Goal: Task Accomplishment & Management: Use online tool/utility

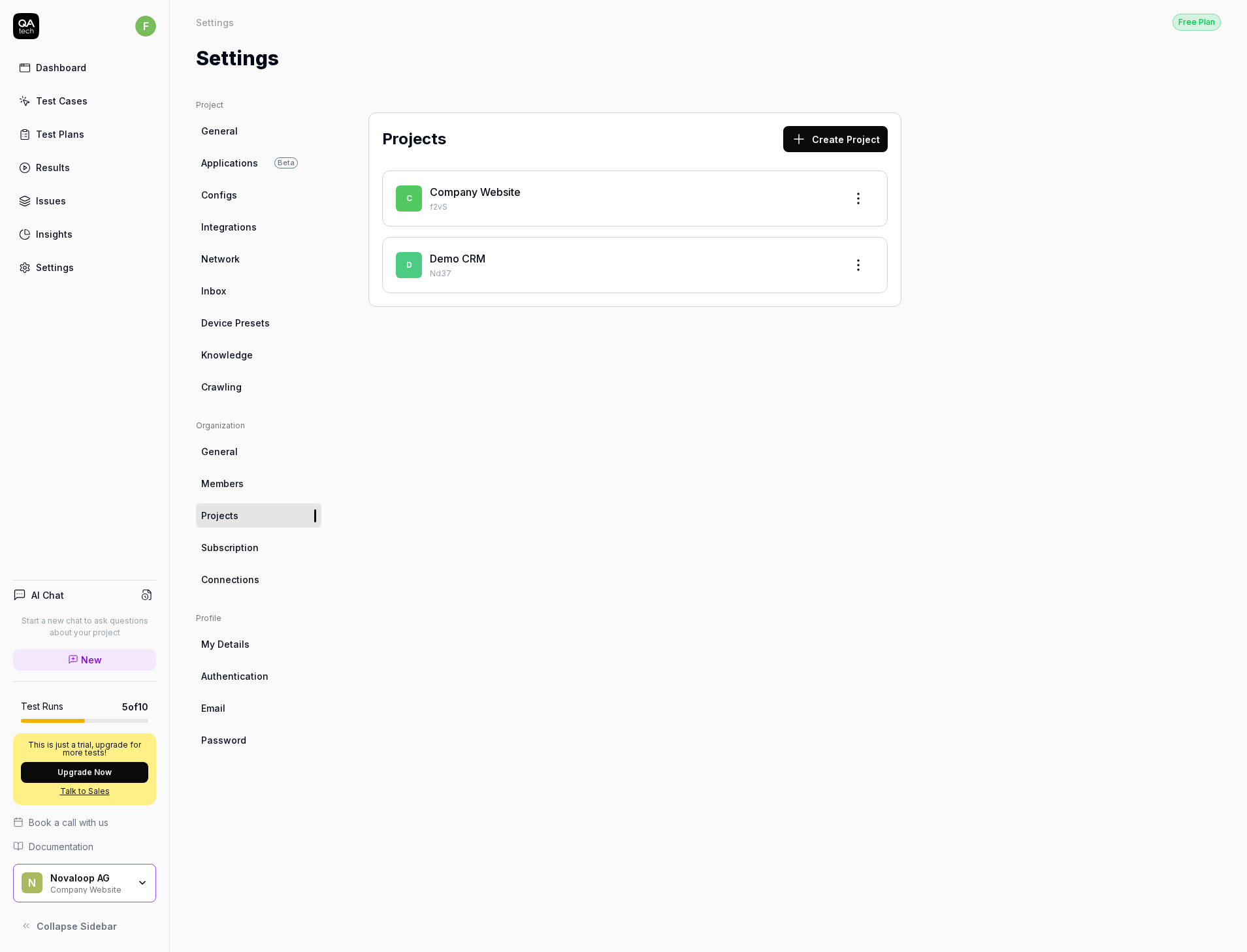
click at [455, 258] on link "Demo CRM" at bounding box center [457, 258] width 56 height 13
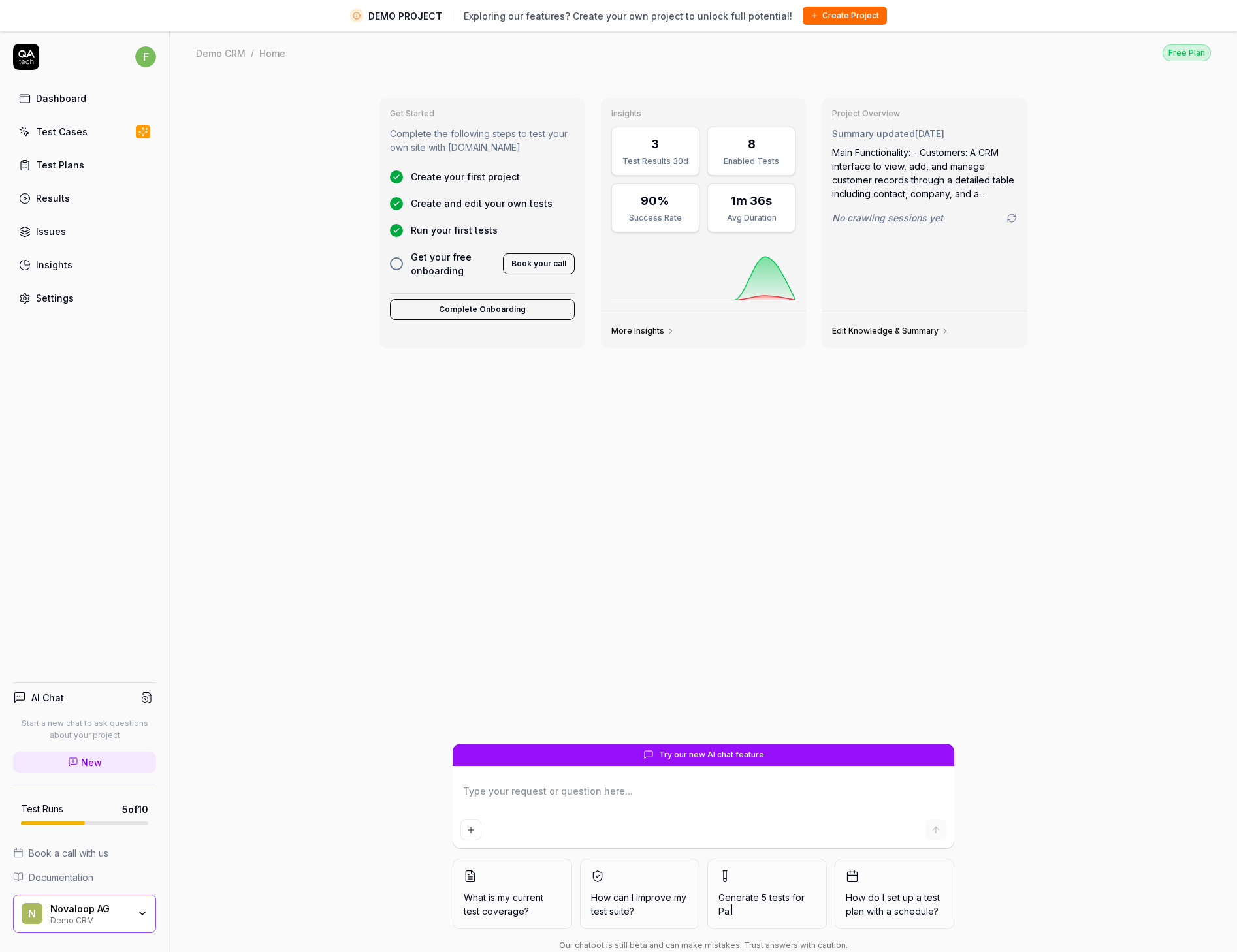
click at [59, 134] on div "Test Cases" at bounding box center [62, 131] width 52 height 14
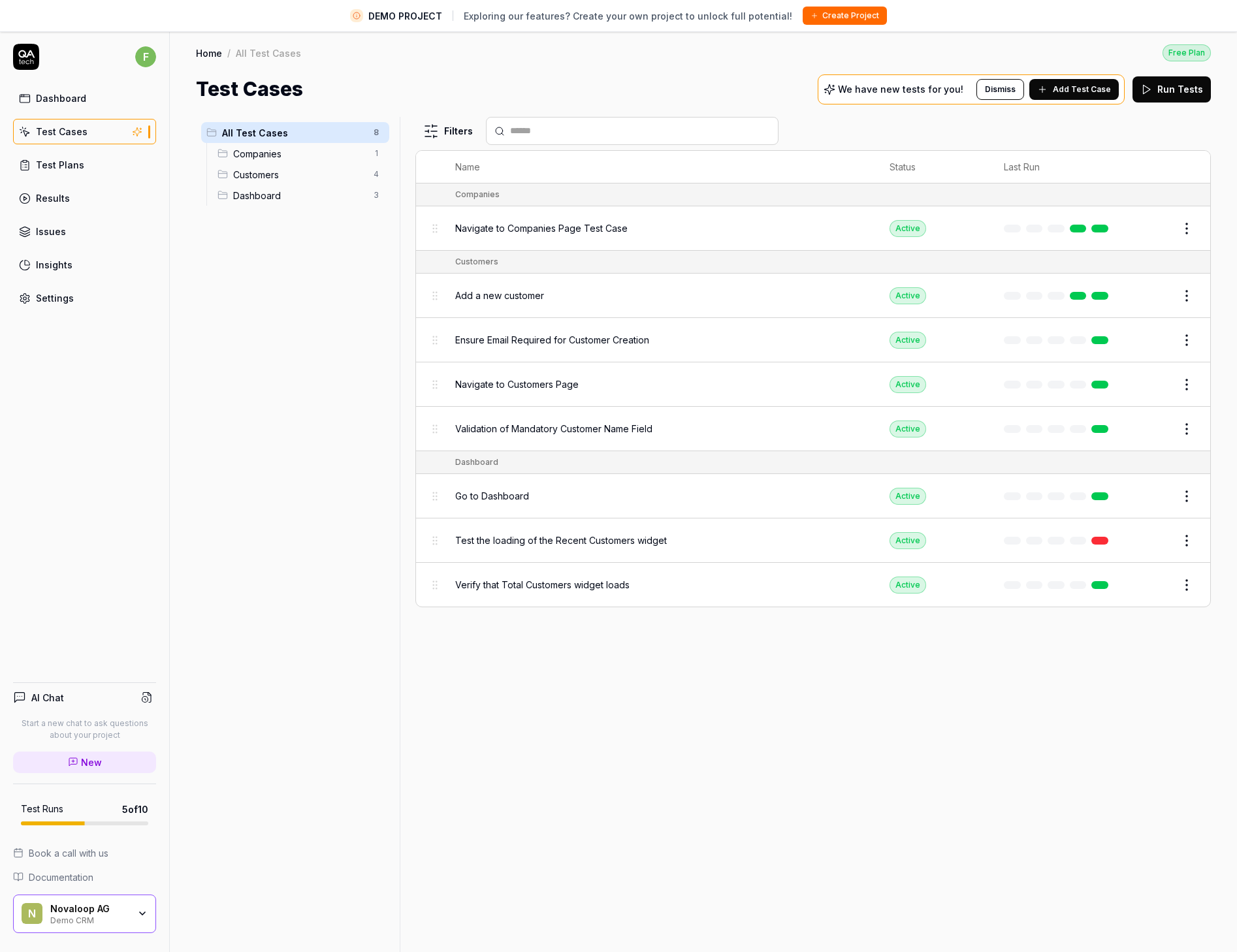
click at [501, 293] on span "Add a new customer" at bounding box center [499, 295] width 89 height 14
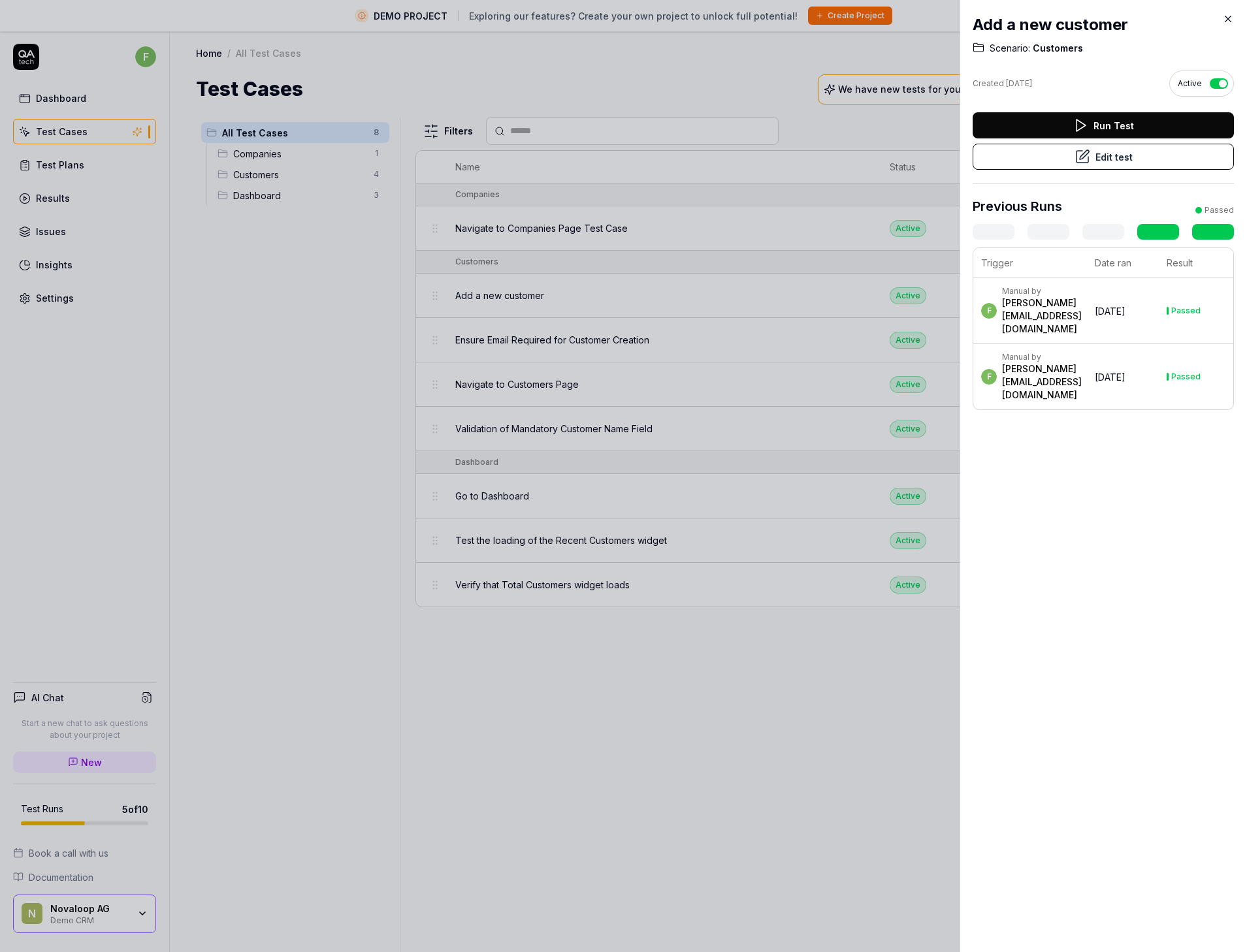
click at [1122, 159] on button "Edit test" at bounding box center [1103, 157] width 261 height 26
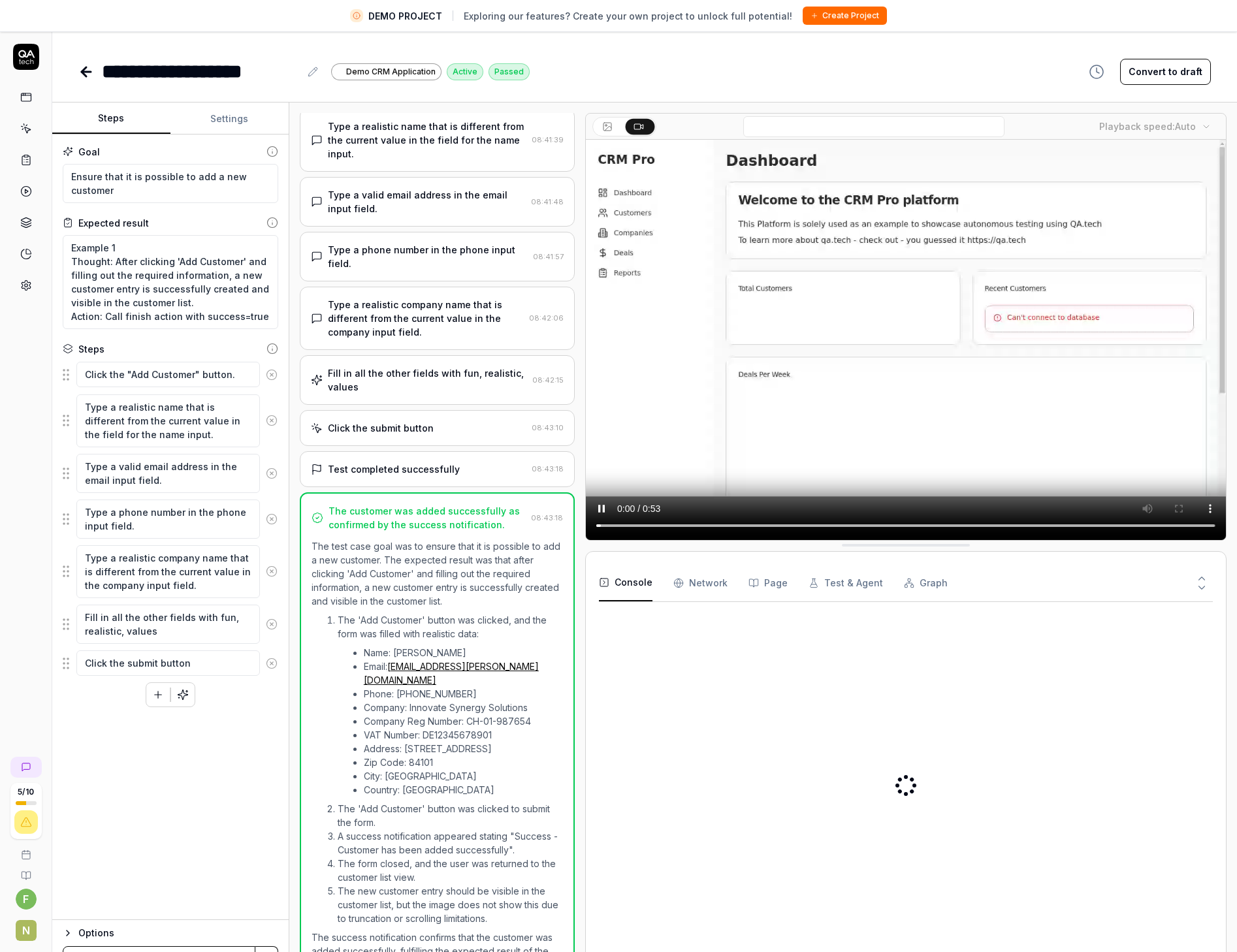
scroll to position [148, 0]
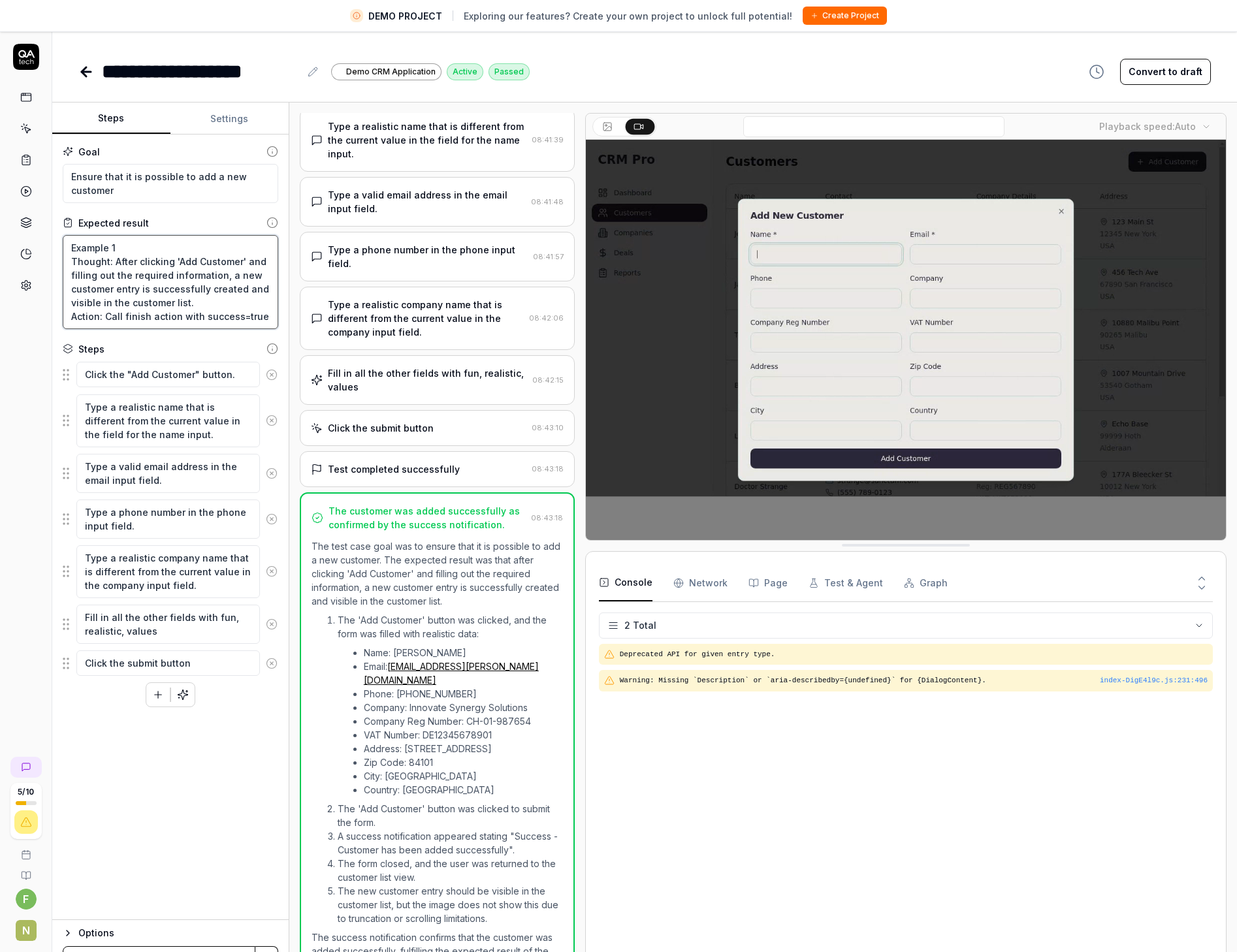
drag, startPoint x: 75, startPoint y: 252, endPoint x: 249, endPoint y: 323, distance: 187.9
click at [249, 323] on textarea "Example 1 Thought: After clicking 'Add Customer' and filling out the required i…" at bounding box center [170, 282] width 216 height 94
click at [182, 314] on textarea "Example 1 Thought: After clicking 'Add Customer' and filling out the required i…" at bounding box center [170, 282] width 216 height 94
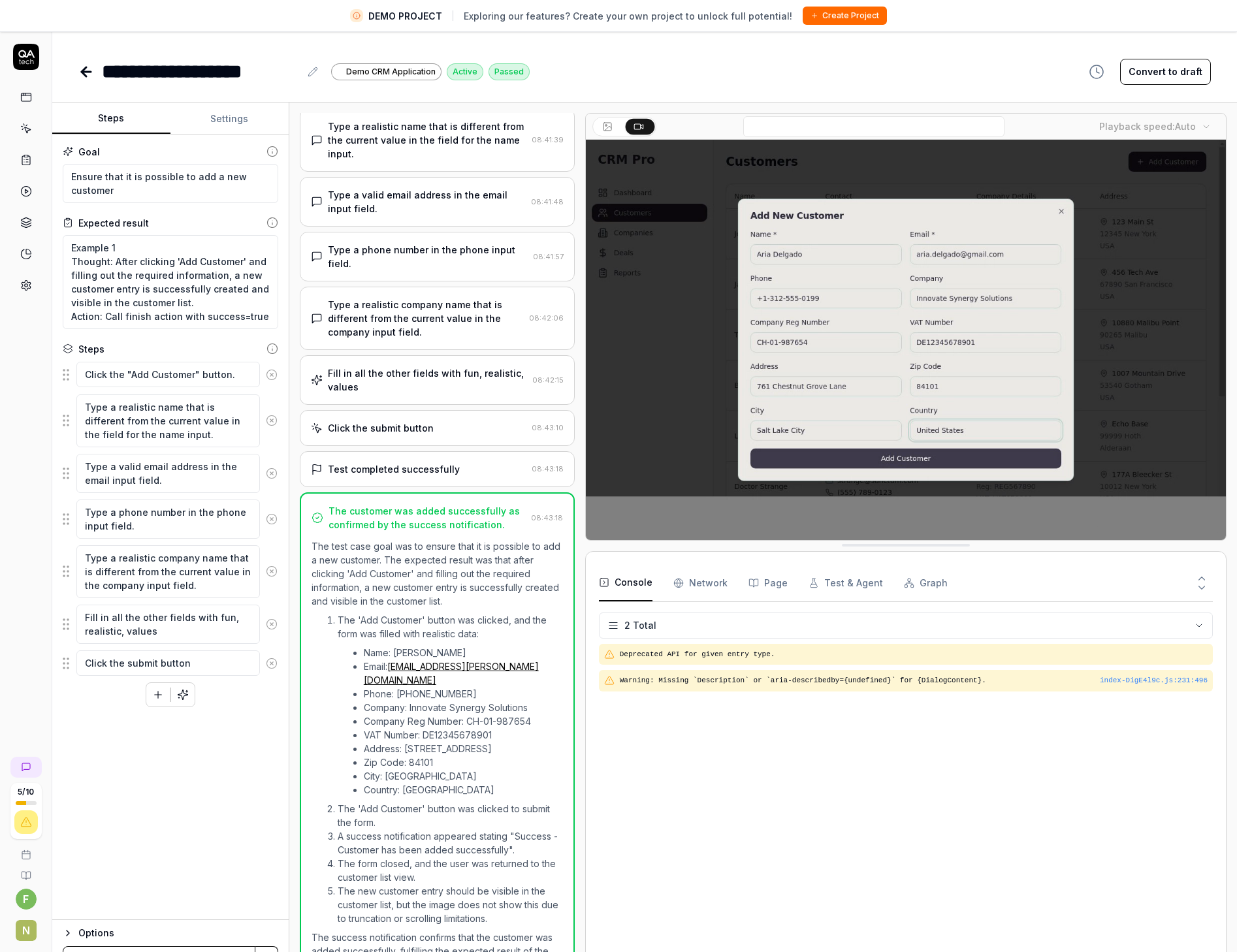
click at [710, 586] on Requests "Network" at bounding box center [700, 583] width 54 height 37
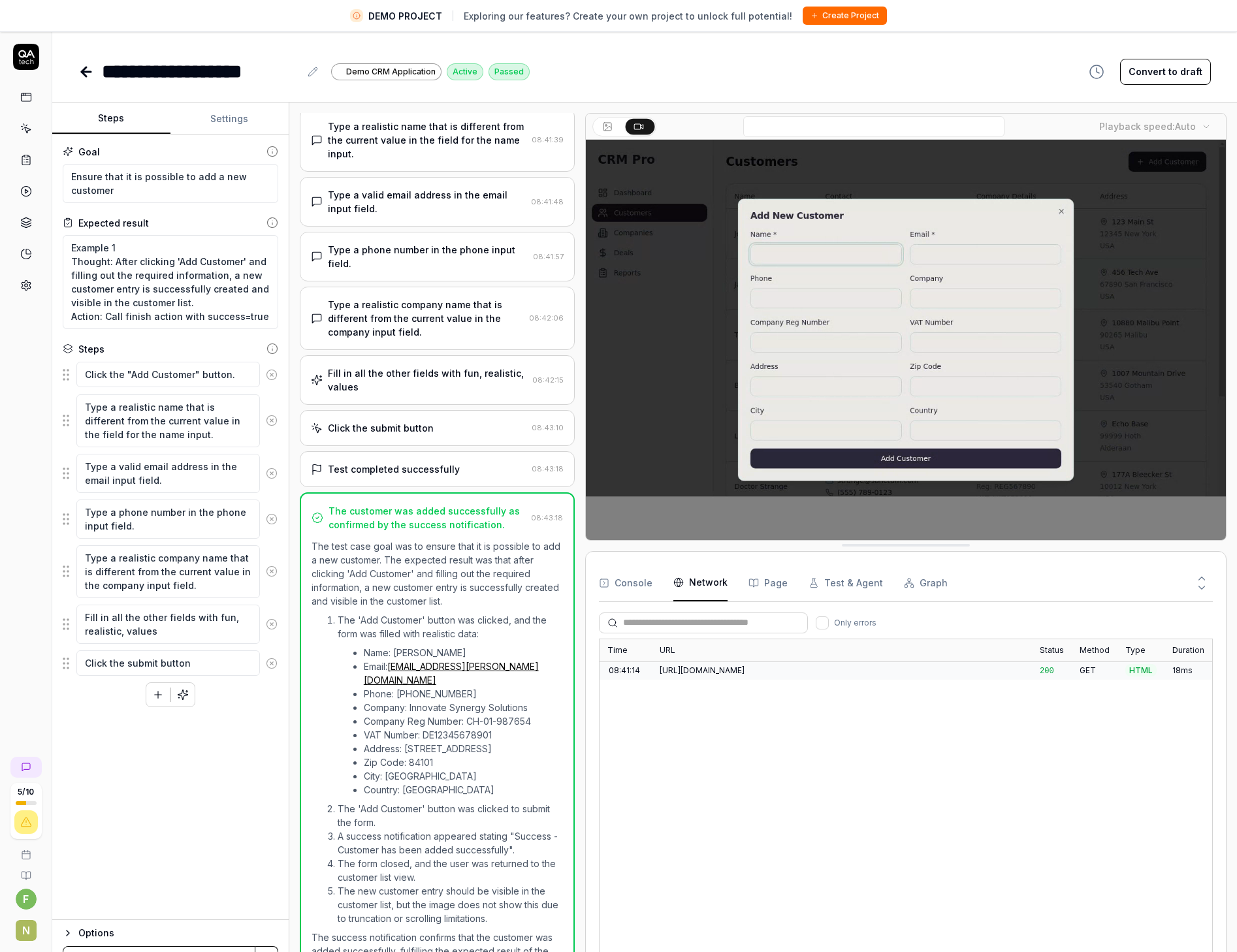
click at [629, 588] on button "Console" at bounding box center [625, 583] width 54 height 37
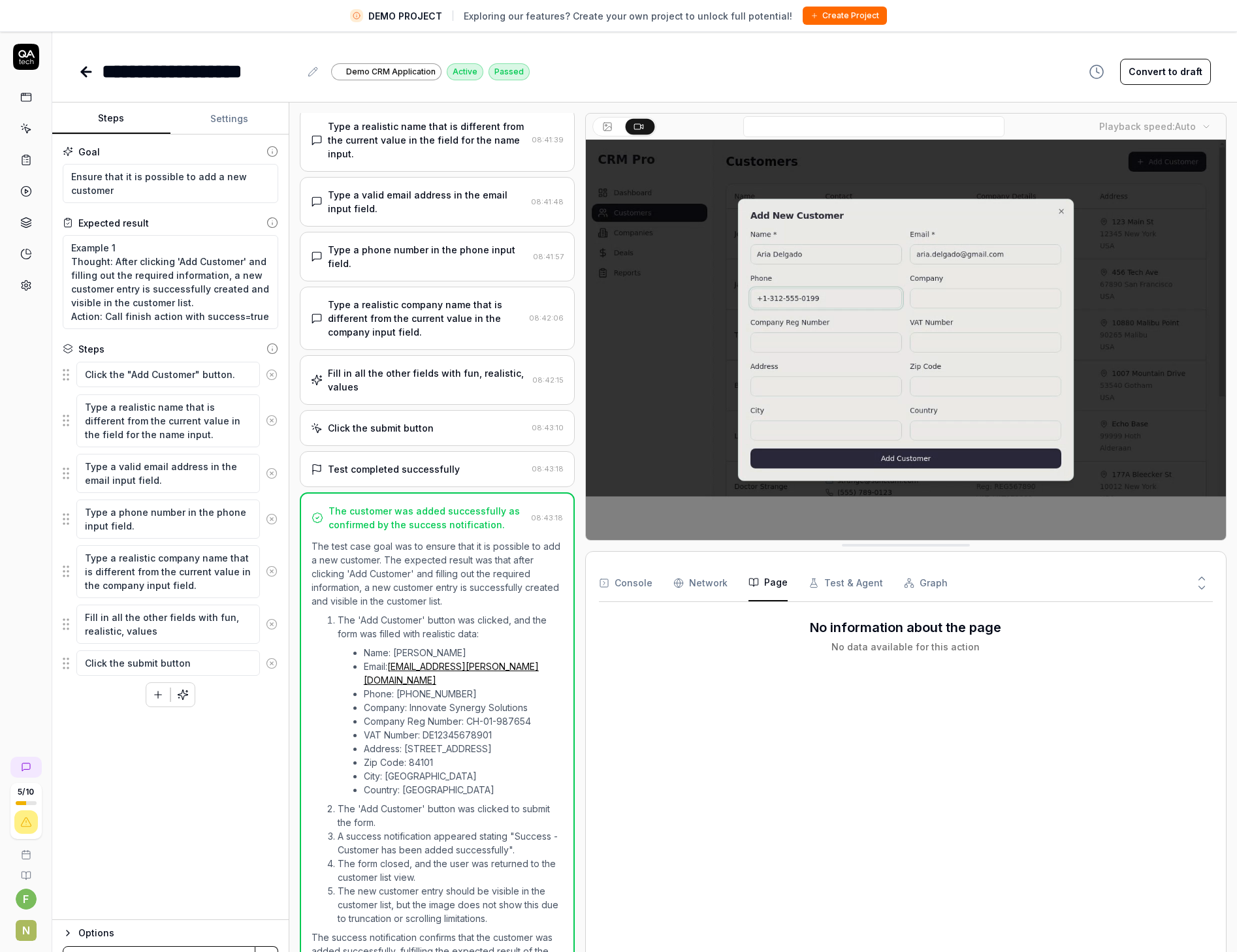
click at [775, 587] on button "Page" at bounding box center [768, 583] width 39 height 37
click at [699, 585] on Requests "Network" at bounding box center [700, 583] width 54 height 37
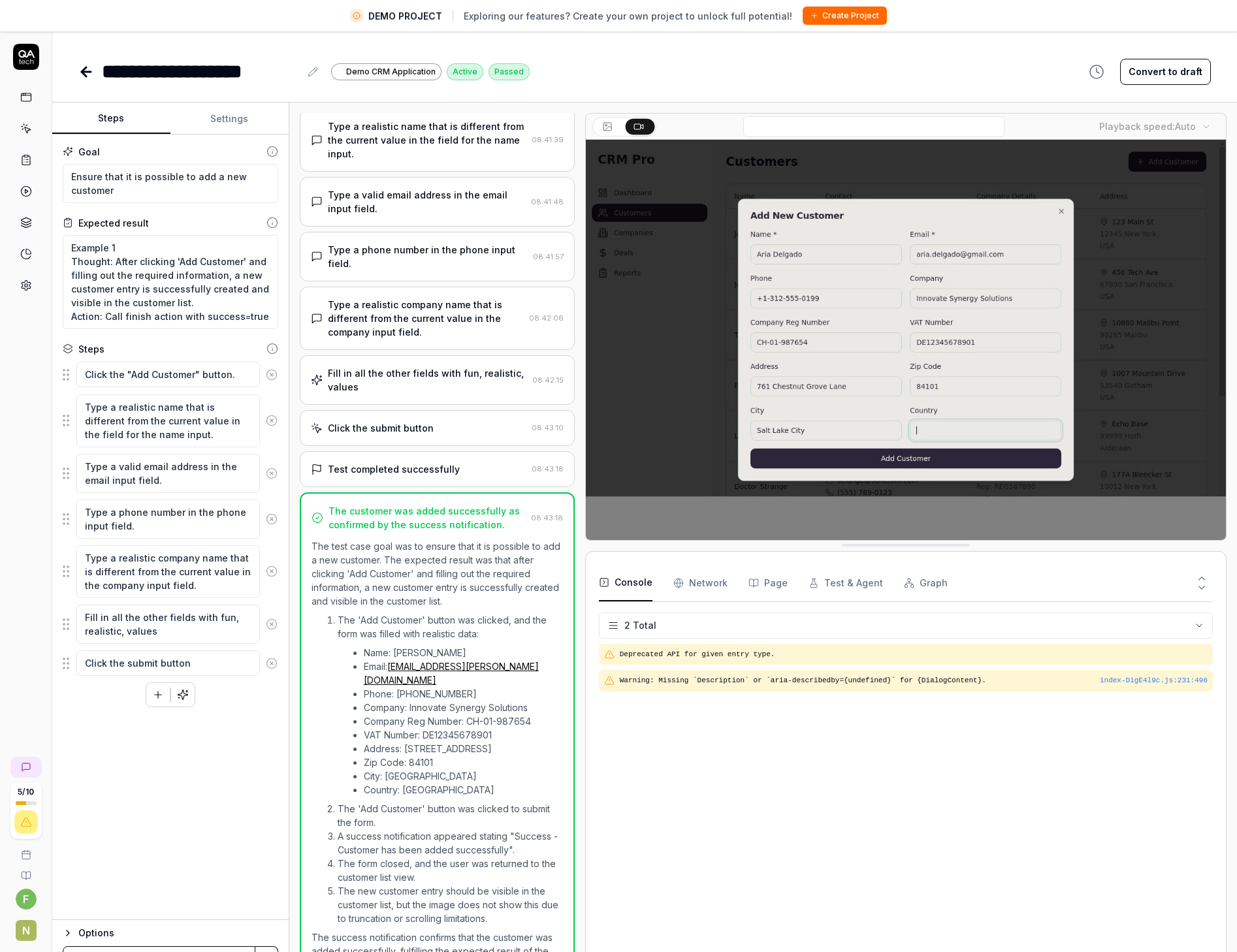
click at [601, 584] on icon "button" at bounding box center [604, 582] width 10 height 10
click at [772, 583] on button "Page" at bounding box center [768, 583] width 39 height 37
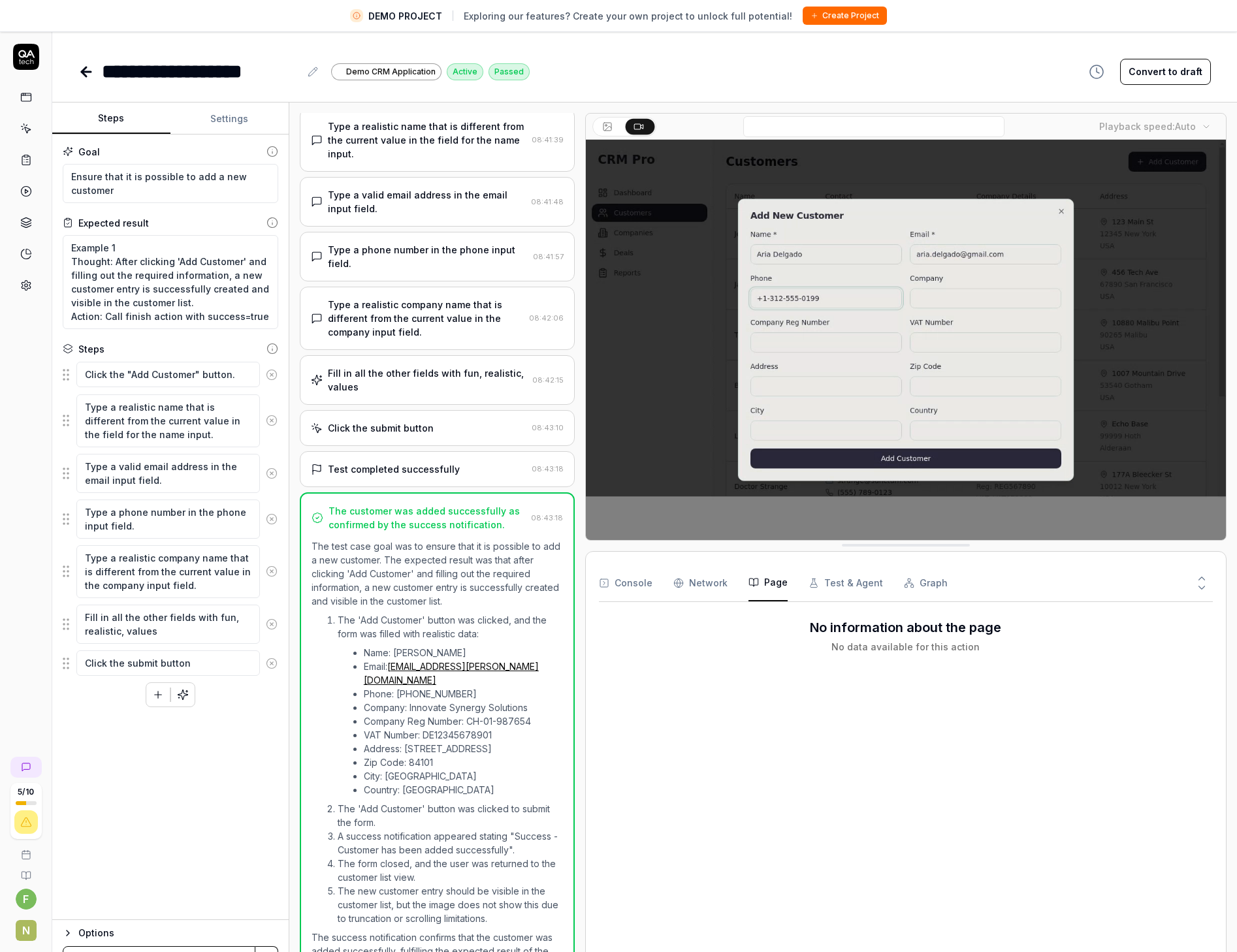
click at [851, 583] on button "Test & Agent" at bounding box center [845, 583] width 74 height 37
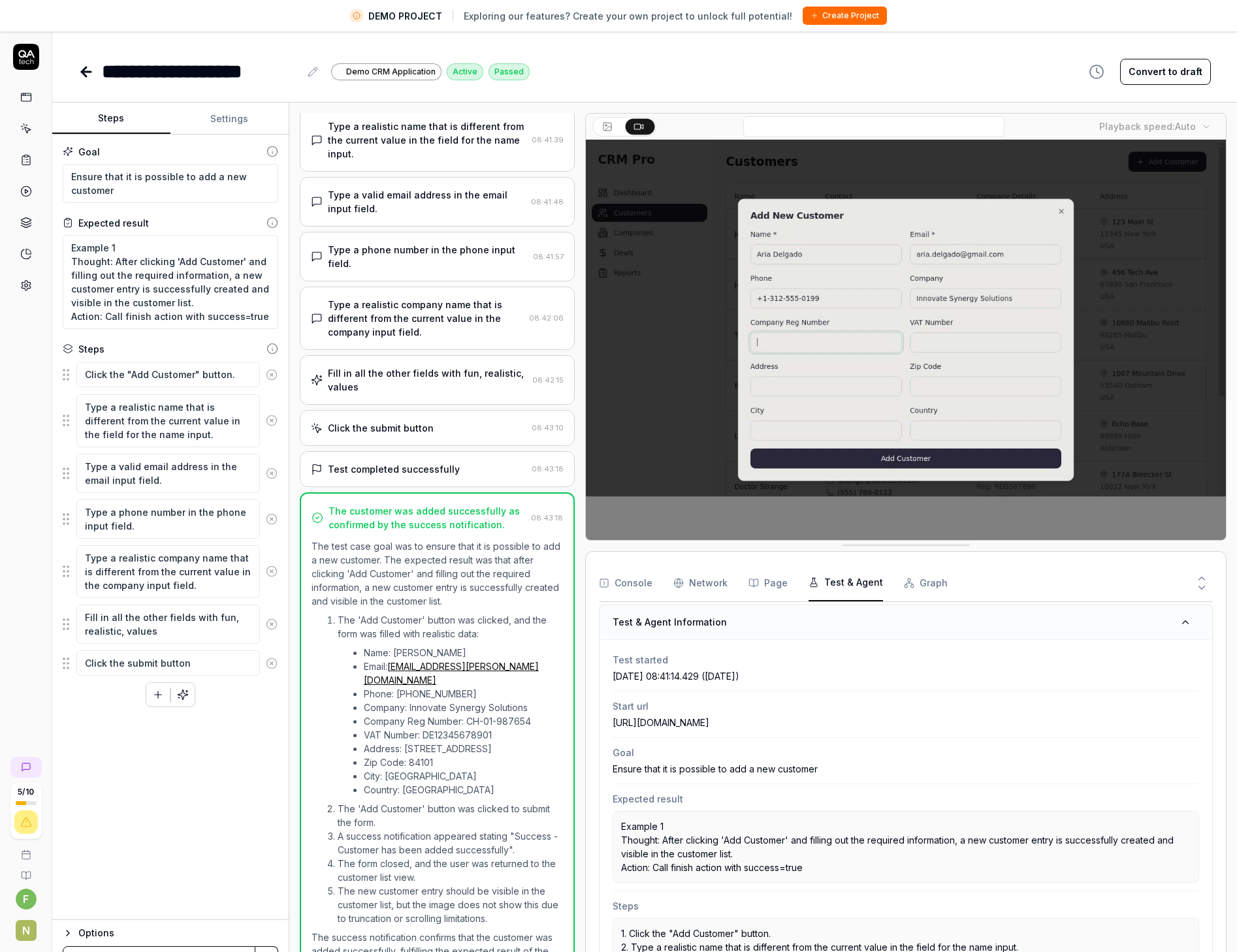
scroll to position [0, 0]
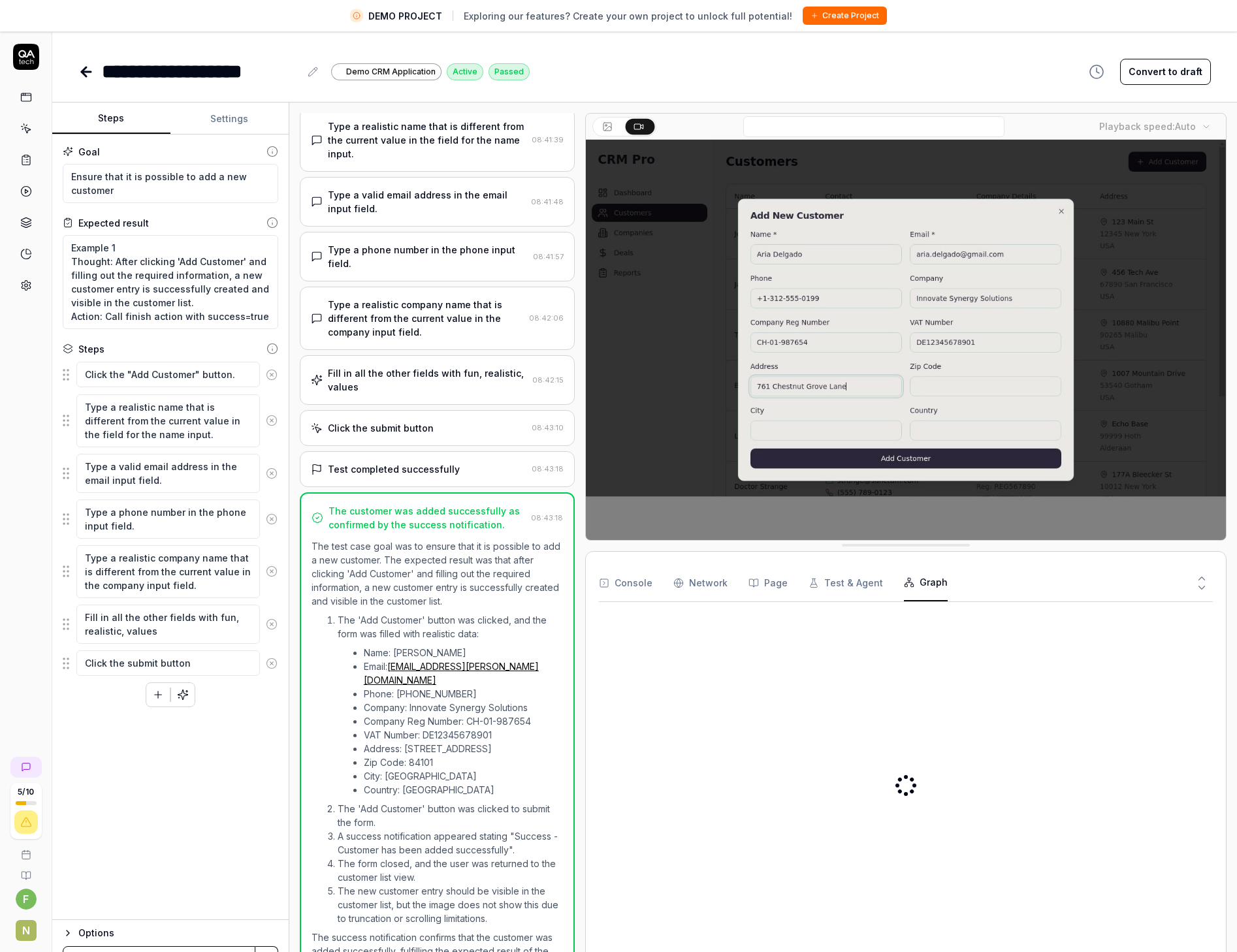
click at [917, 580] on button "Graph" at bounding box center [925, 583] width 44 height 37
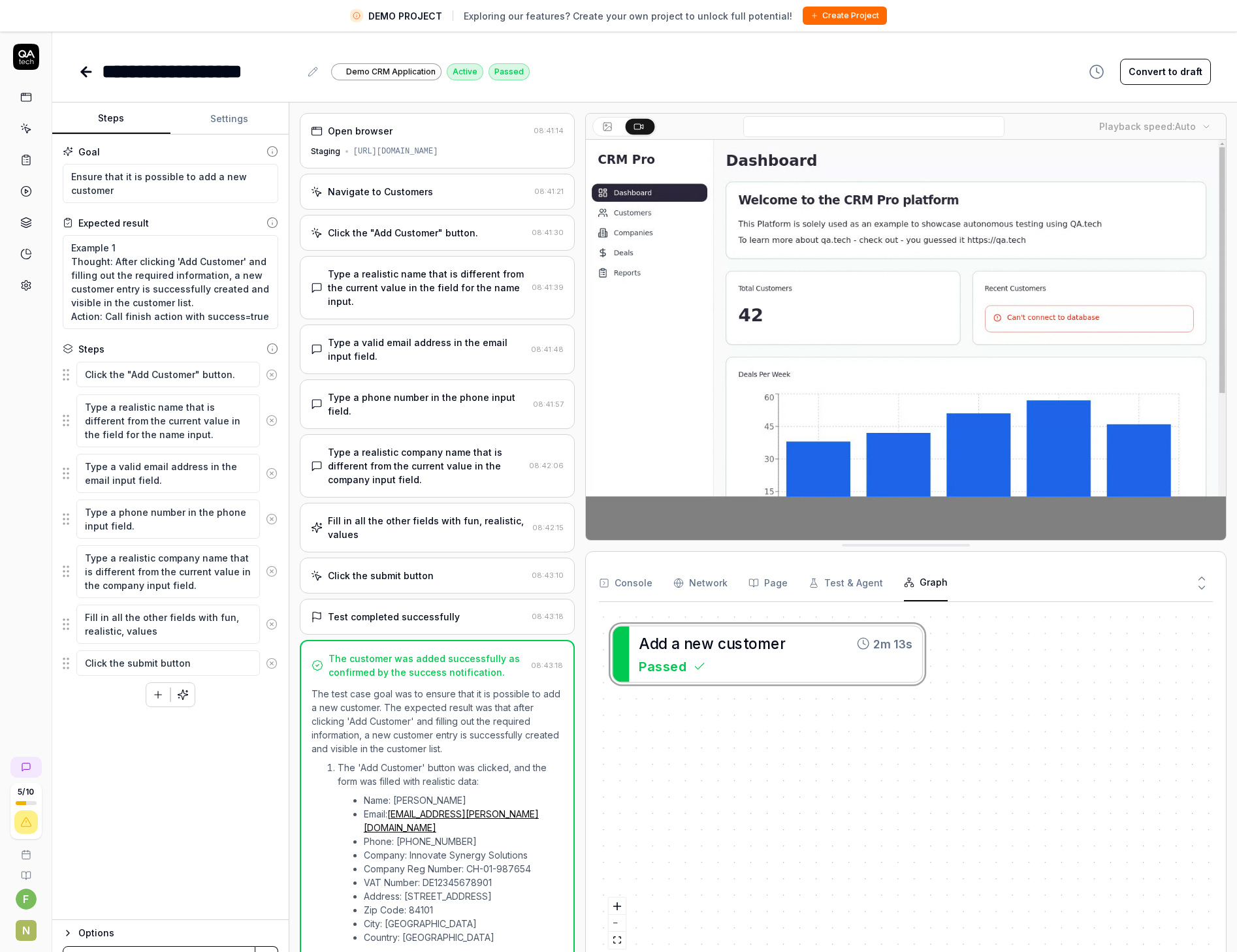
click at [21, 159] on icon at bounding box center [26, 159] width 12 height 12
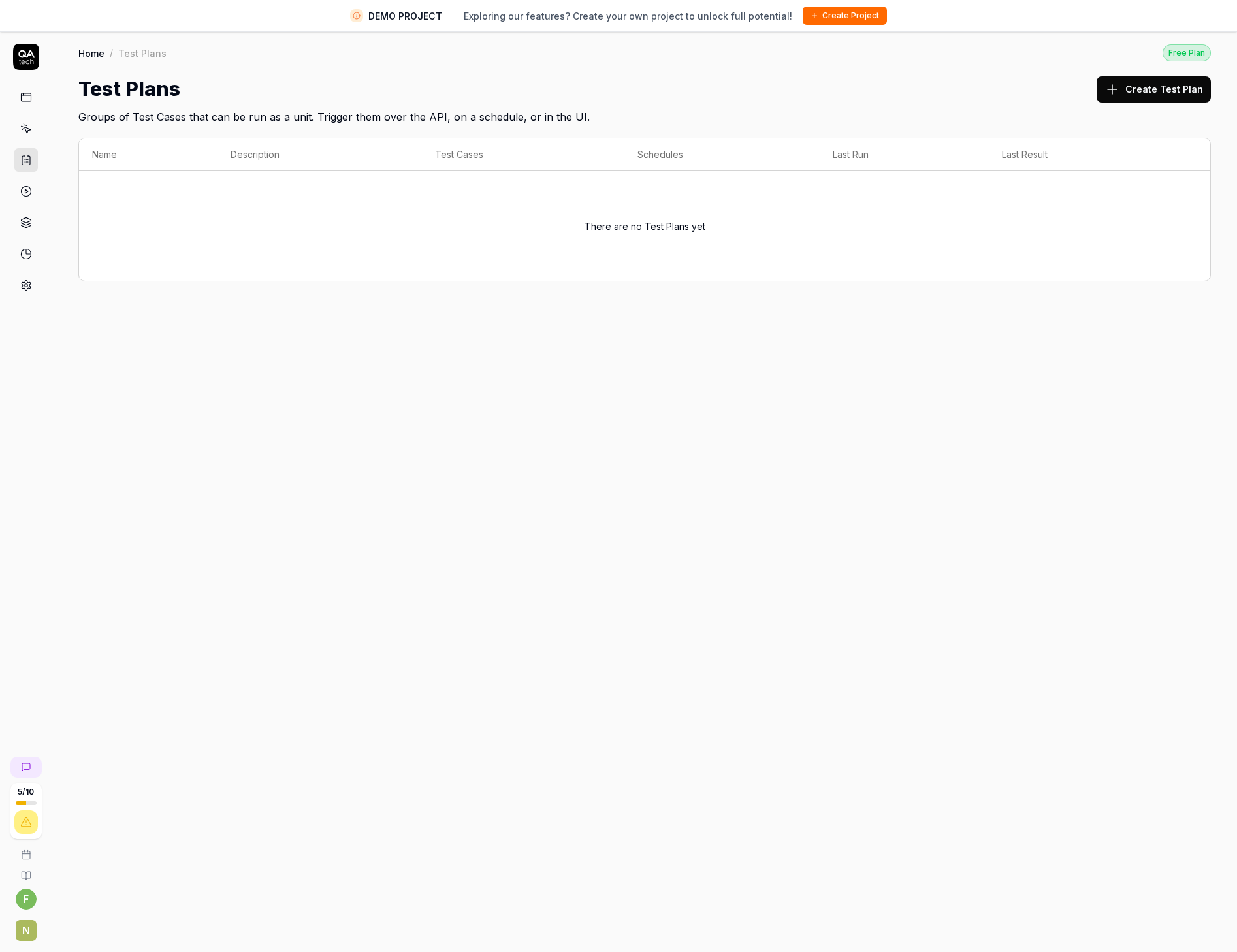
click at [24, 97] on icon at bounding box center [26, 97] width 12 height 12
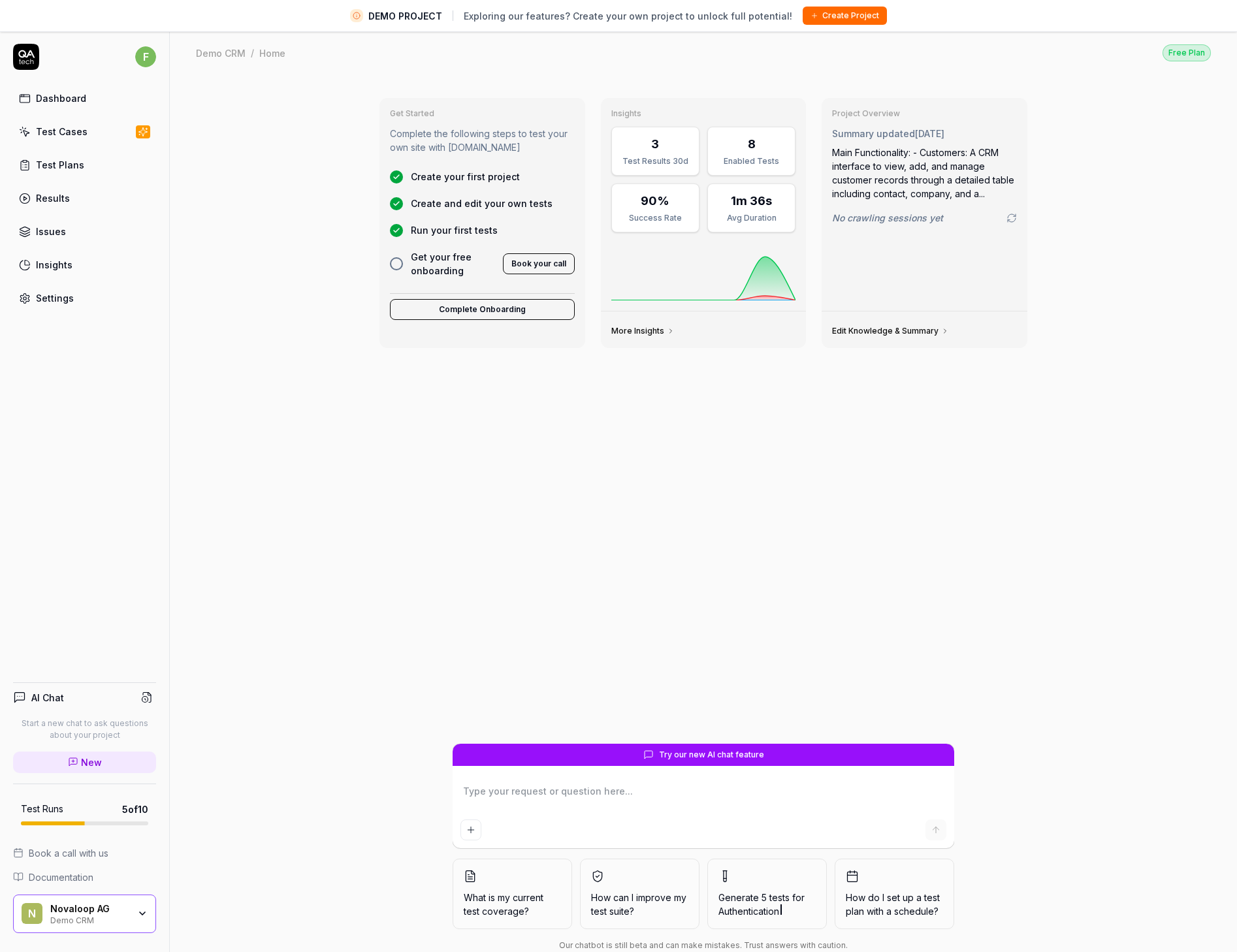
click at [71, 139] on link "Test Cases" at bounding box center [84, 131] width 143 height 25
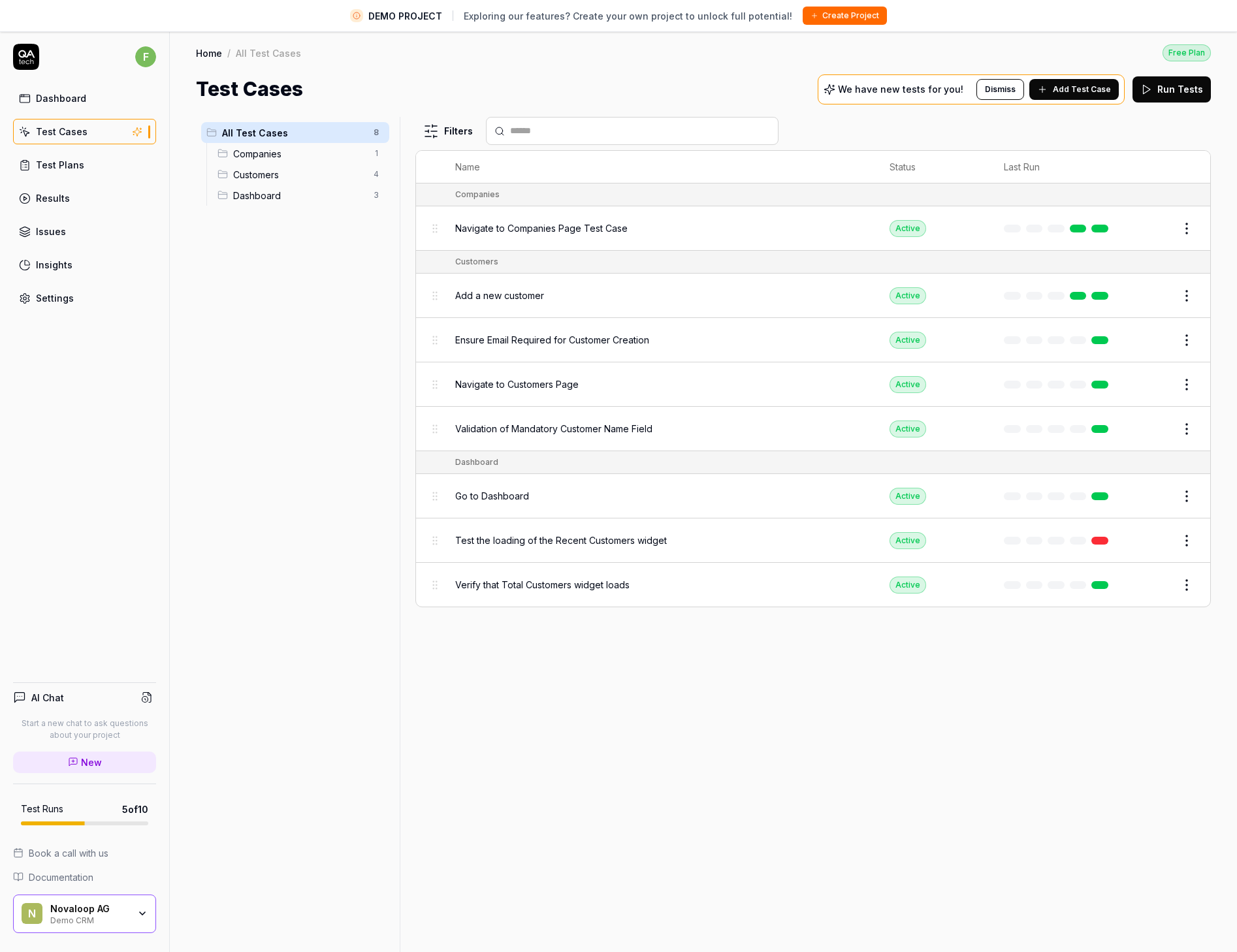
click at [61, 203] on div "Results" at bounding box center [53, 198] width 34 height 14
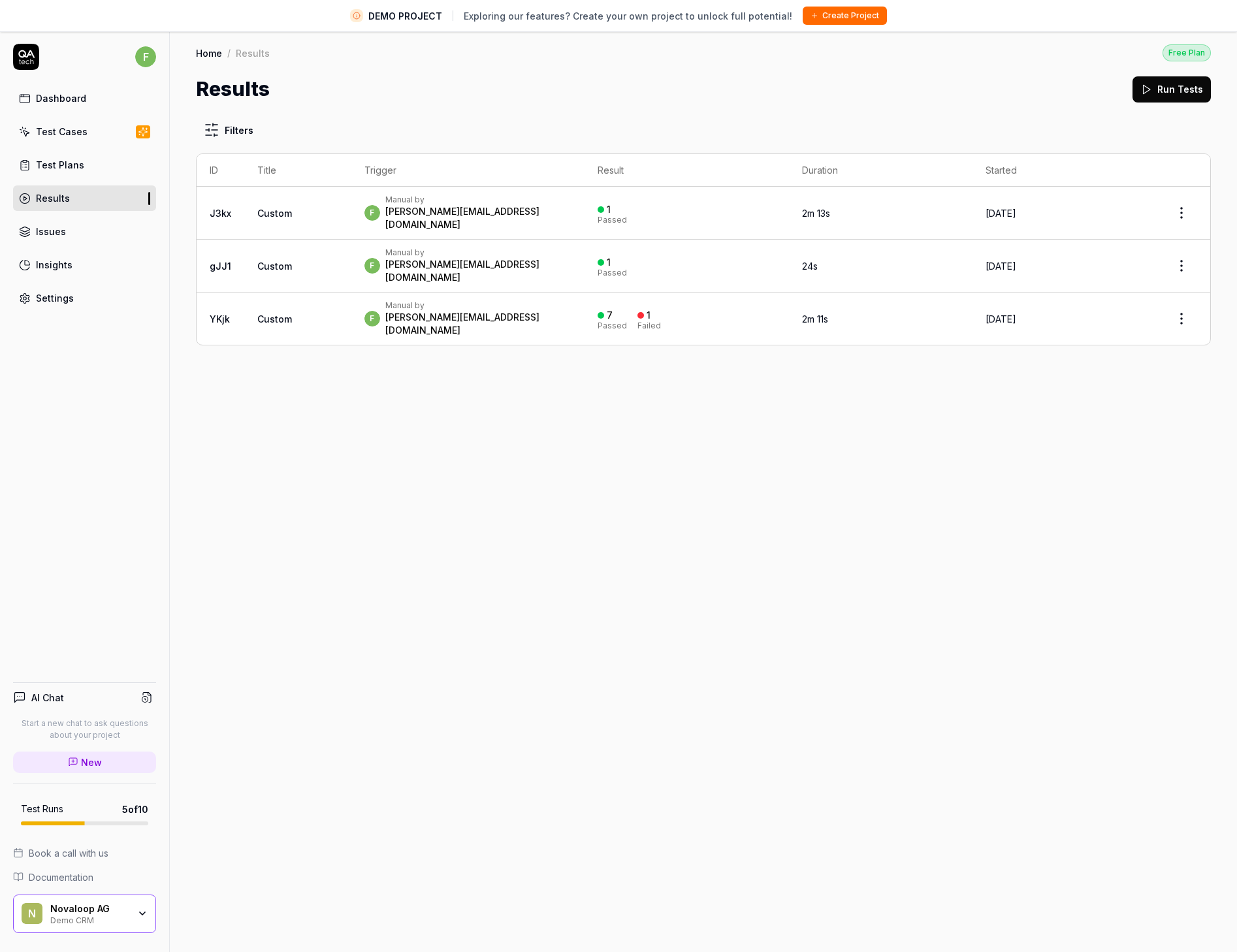
click at [69, 220] on link "Issues" at bounding box center [84, 231] width 143 height 25
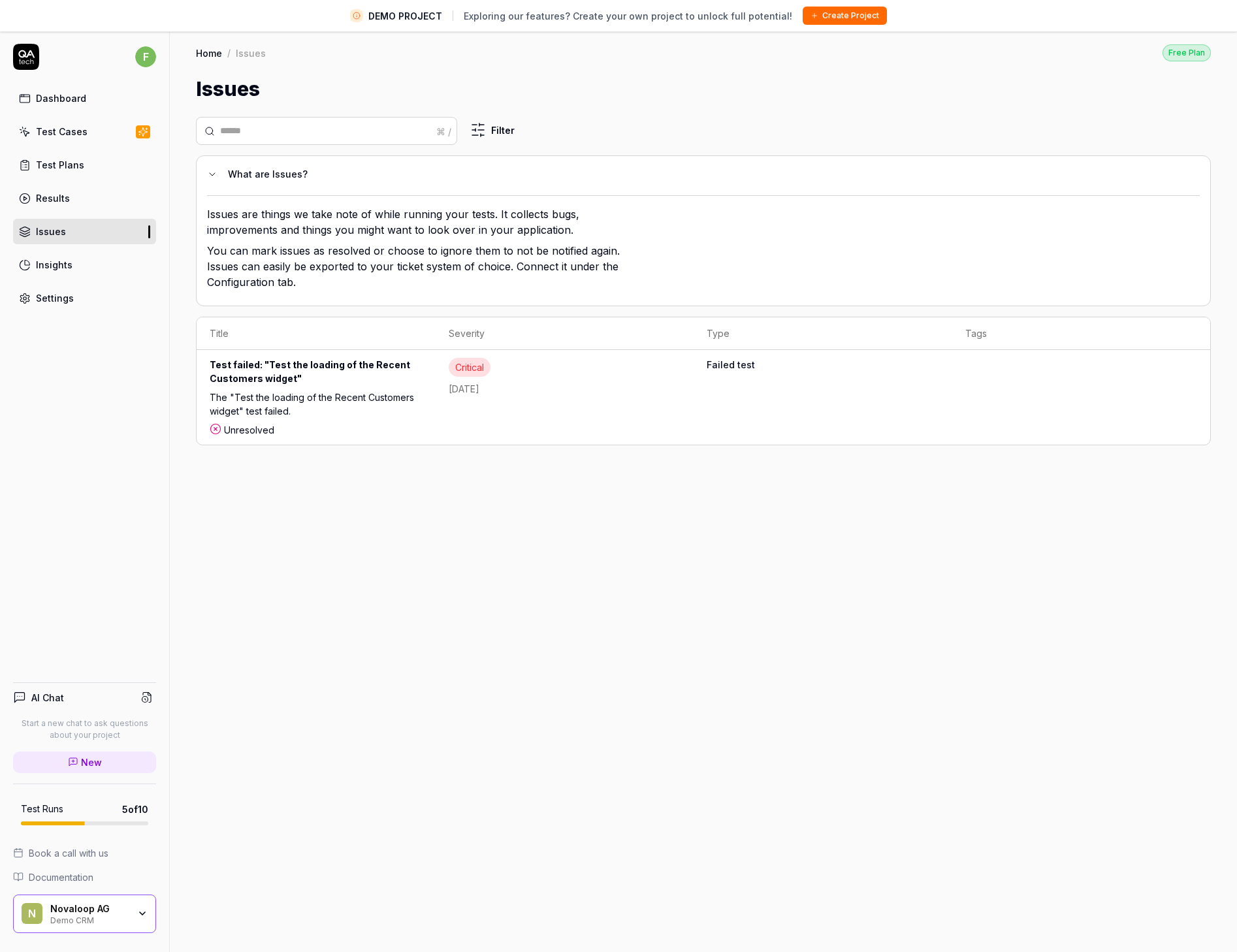
click at [70, 263] on div "Insights" at bounding box center [54, 265] width 37 height 14
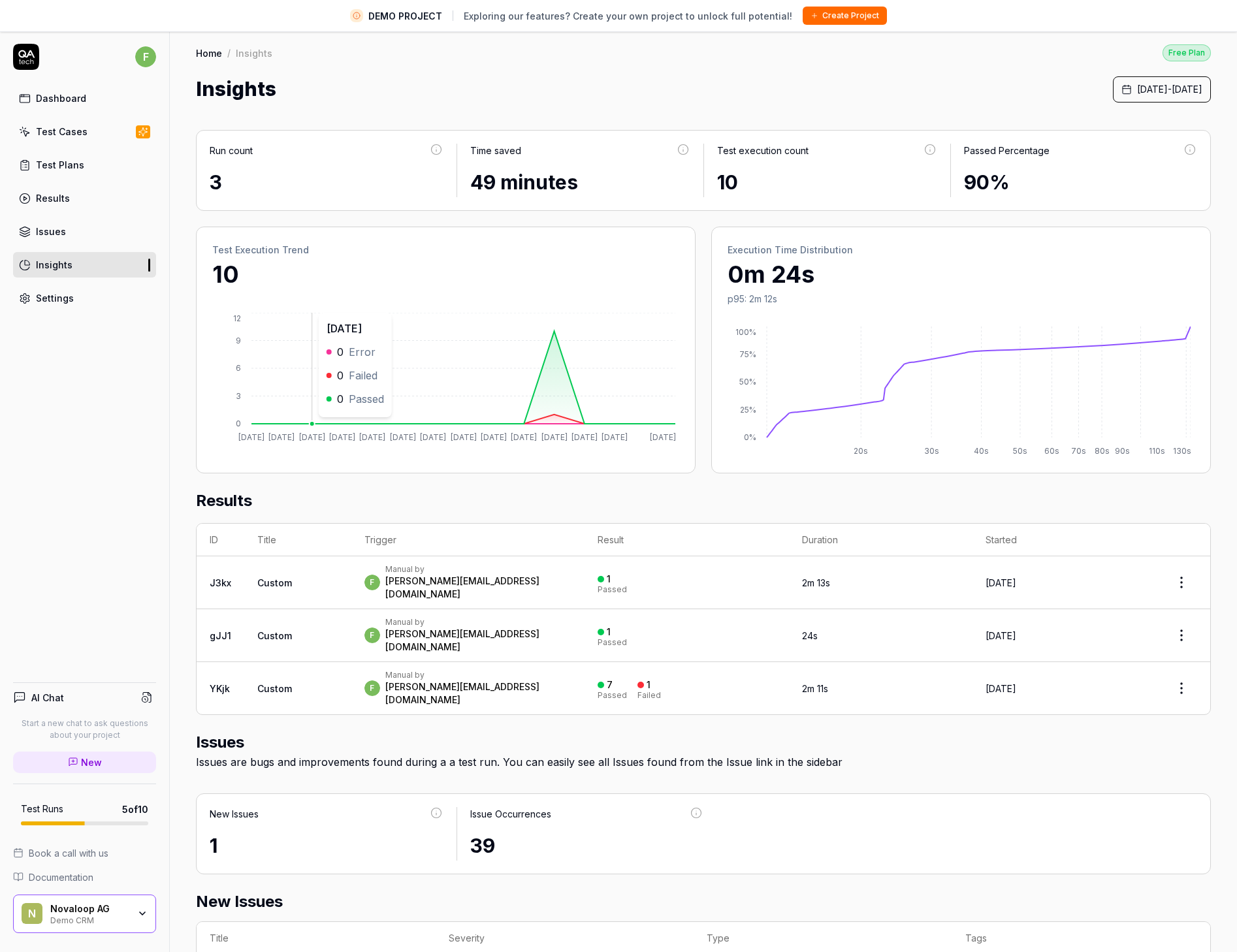
scroll to position [56, 0]
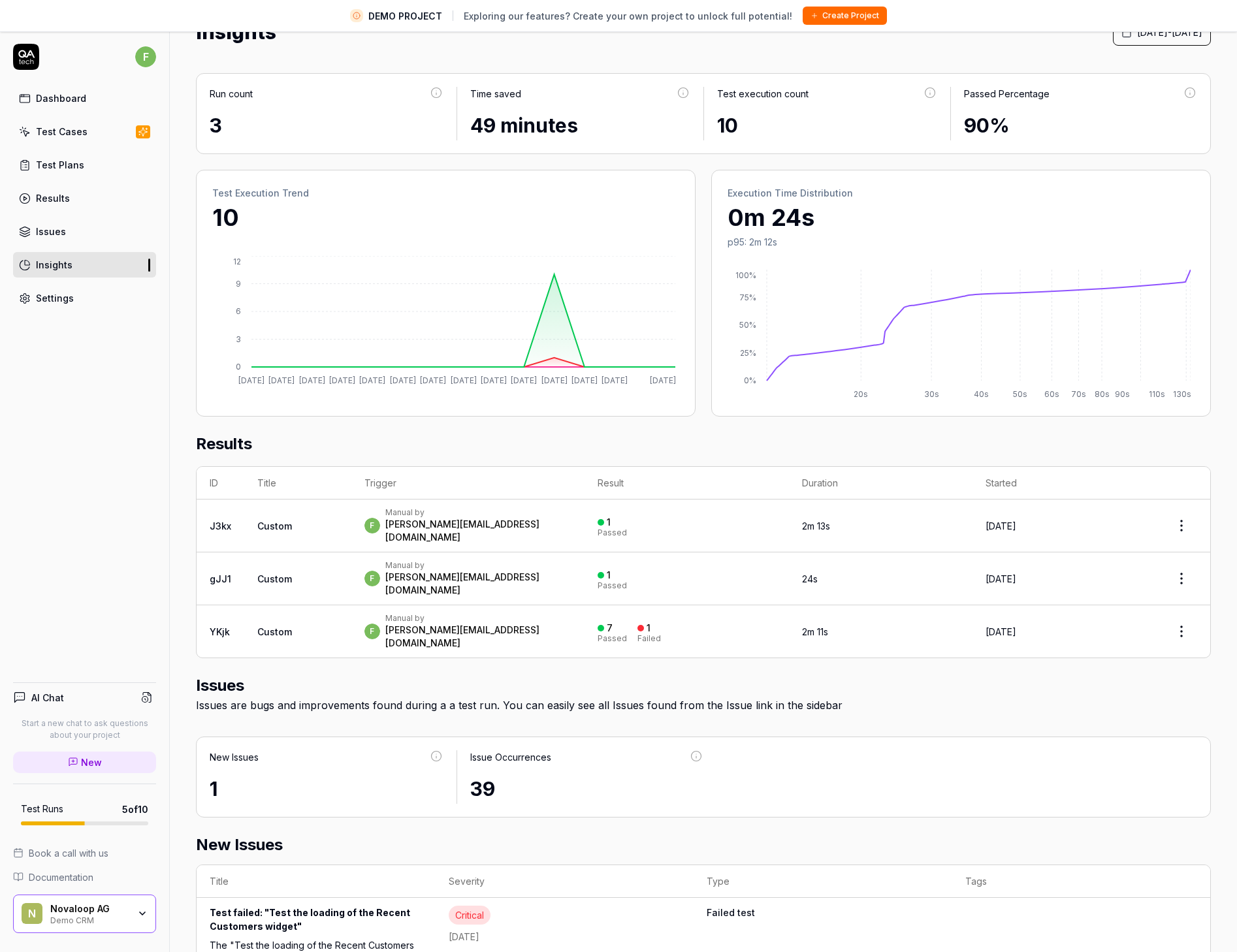
click at [59, 102] on div "Dashboard" at bounding box center [61, 98] width 50 height 14
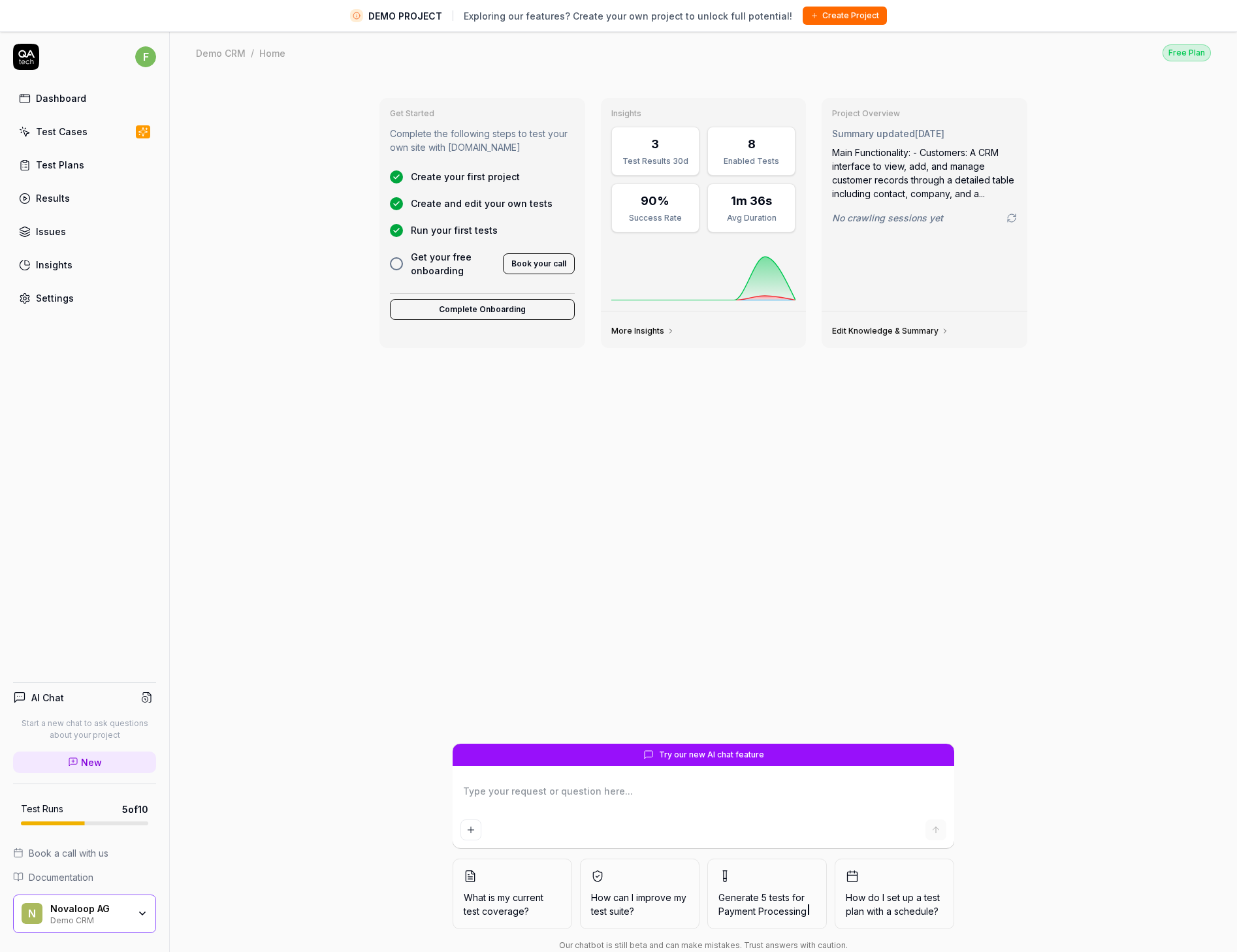
type textarea "*"
click at [54, 265] on div "Insights" at bounding box center [54, 265] width 37 height 14
